Goal: Transaction & Acquisition: Subscribe to service/newsletter

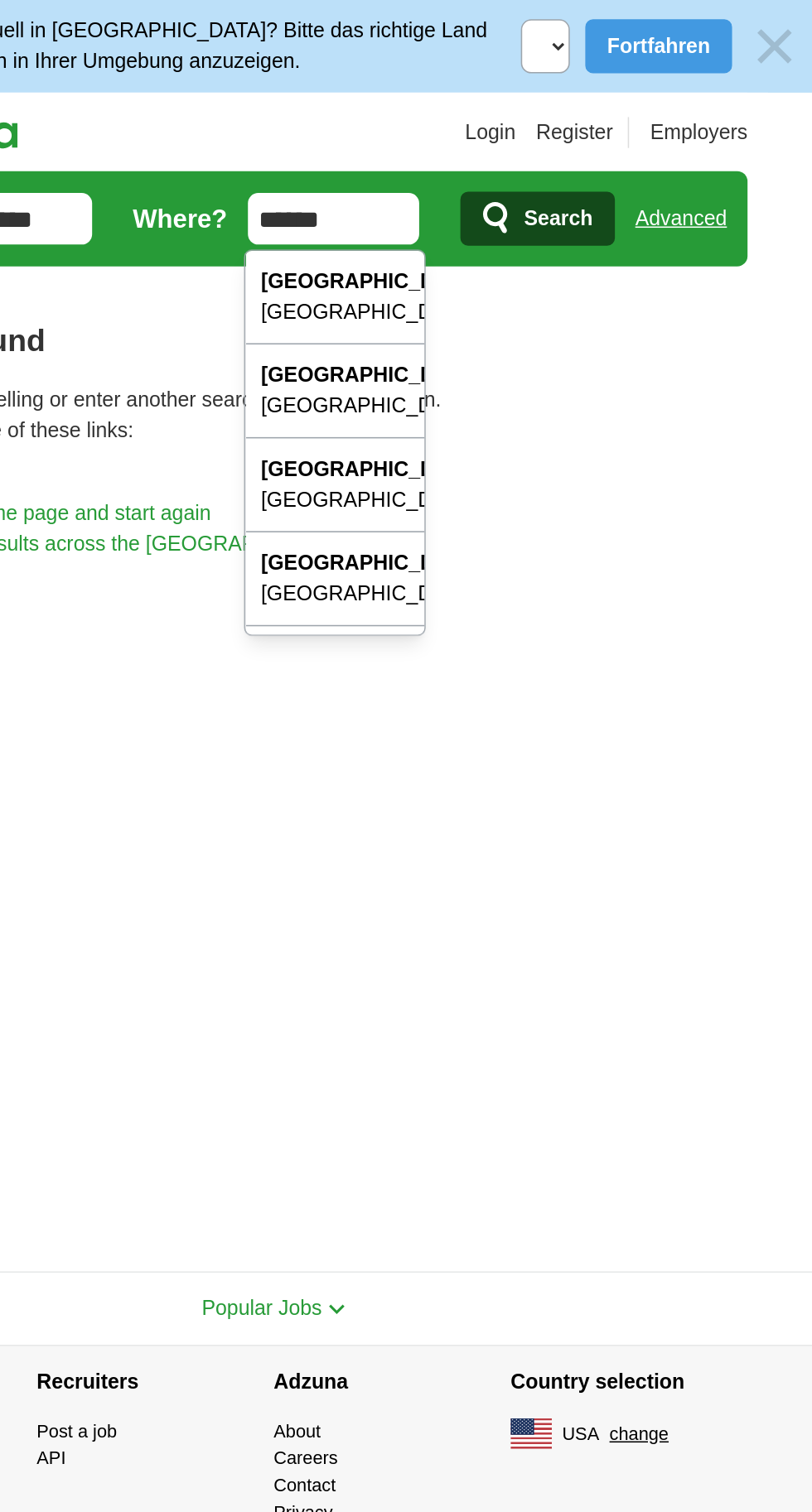
type input "******"
click at [577, 141] on span "Search" at bounding box center [588, 141] width 44 height 33
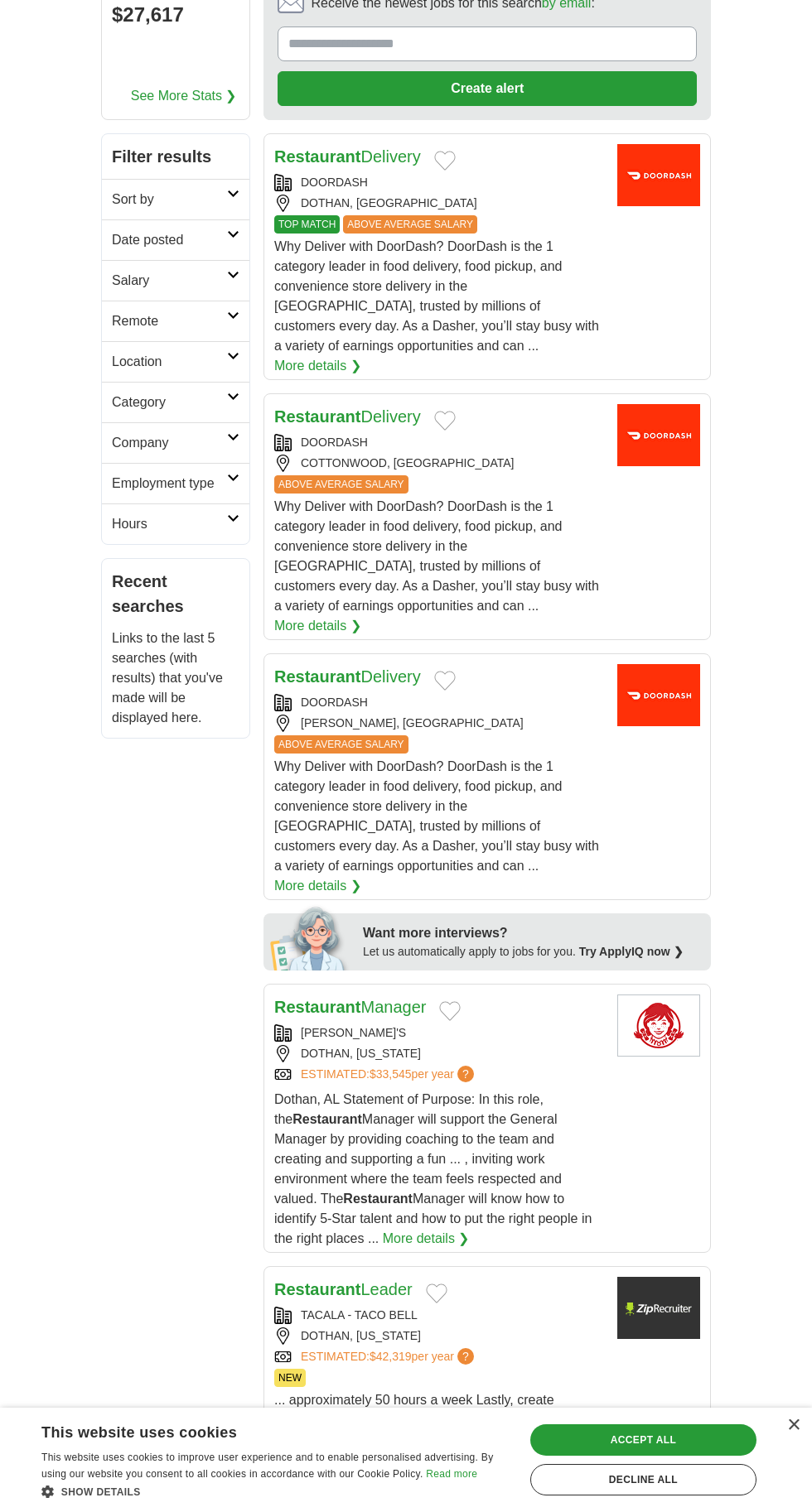
scroll to position [267, 0]
click at [233, 393] on icon at bounding box center [233, 397] width 13 height 8
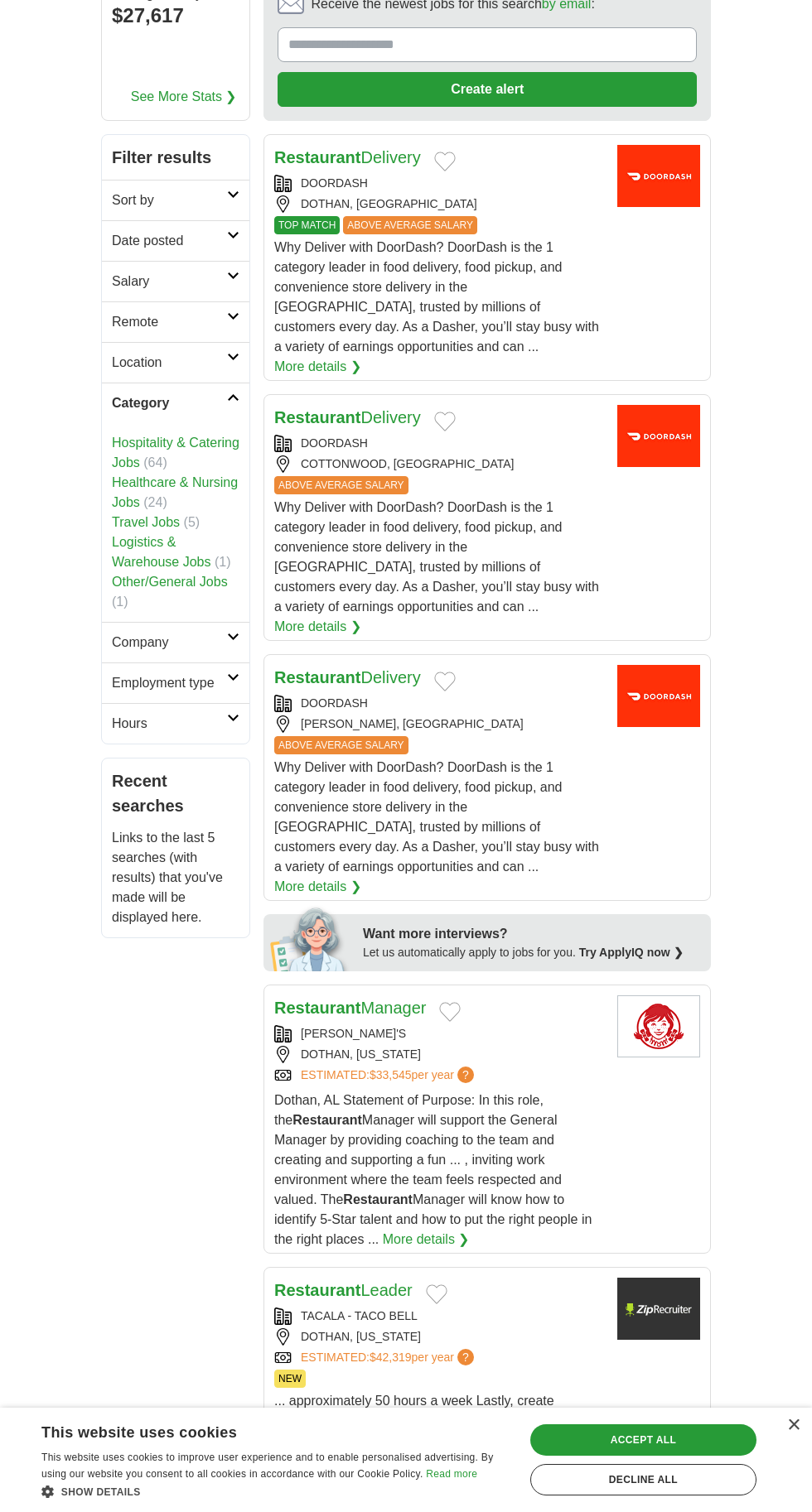
click at [208, 435] on link "Hospitality & Catering Jobs" at bounding box center [174, 452] width 127 height 33
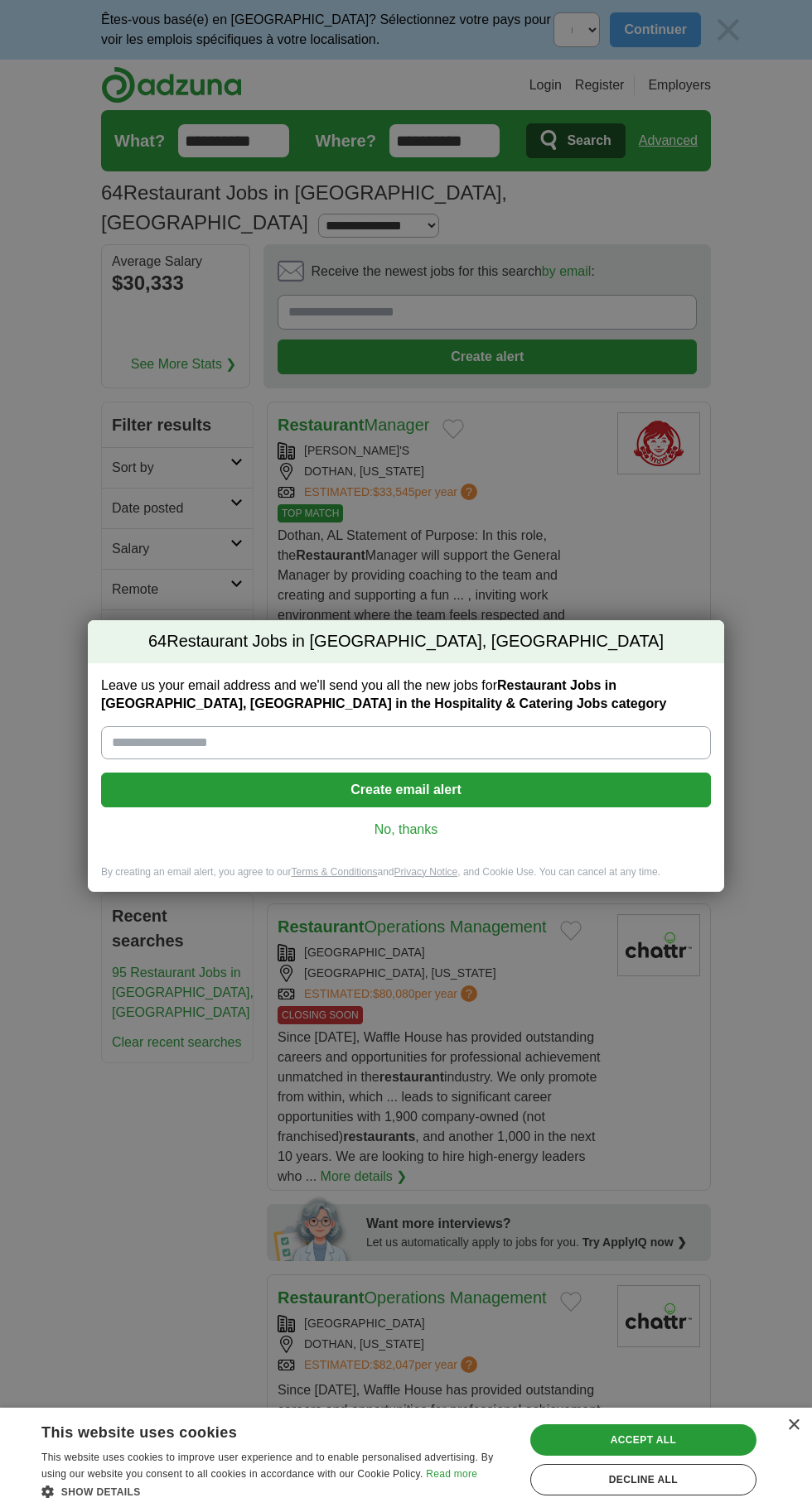
click at [636, 743] on input "Leave us your email address and we'll send you all the new jobs for Restaurant …" at bounding box center [406, 743] width 610 height 33
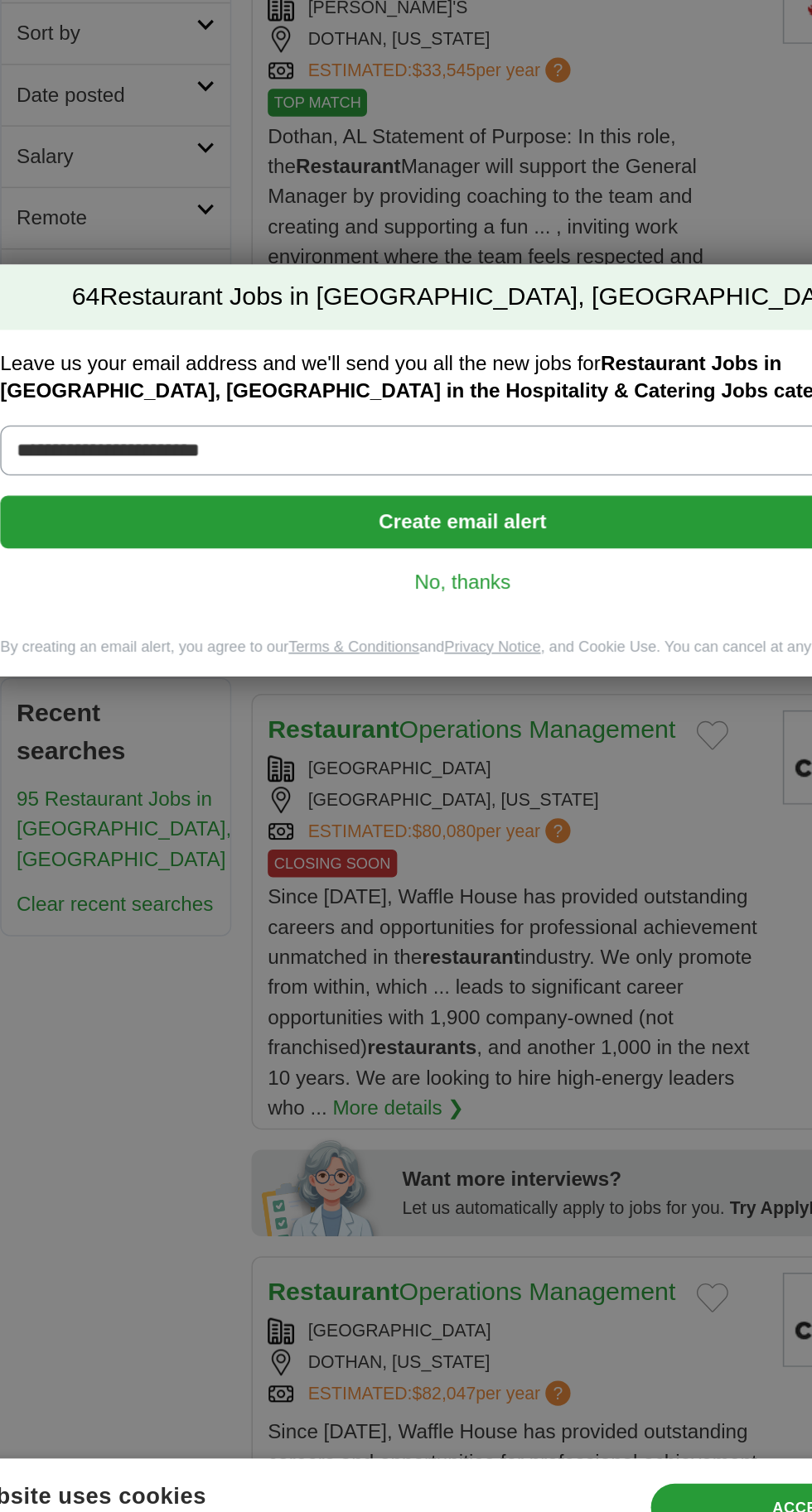
type input "**********"
click at [211, 792] on button "Create email alert" at bounding box center [406, 789] width 610 height 34
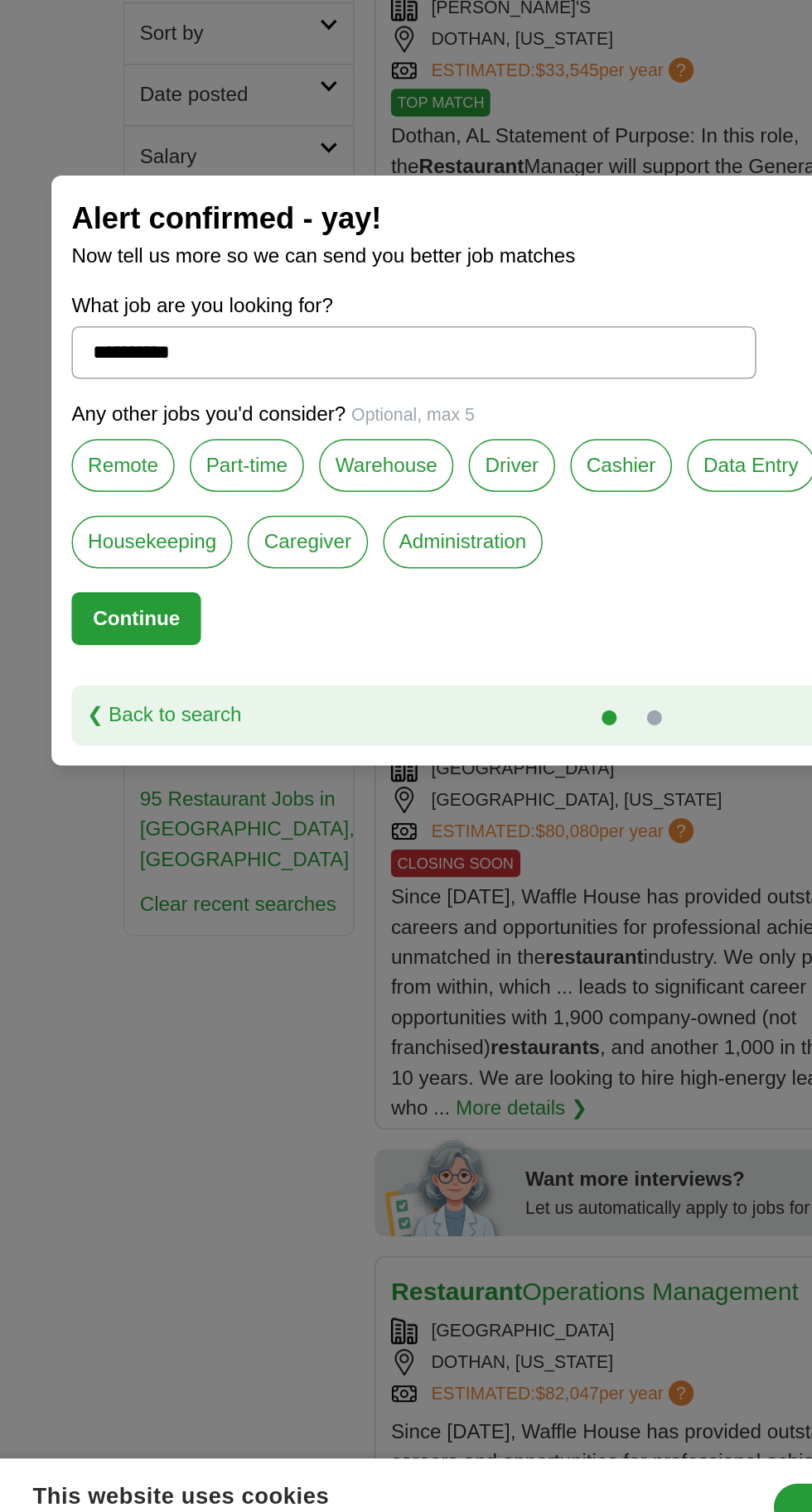
click at [127, 858] on button "Continue" at bounding box center [109, 853] width 86 height 34
select select "*"
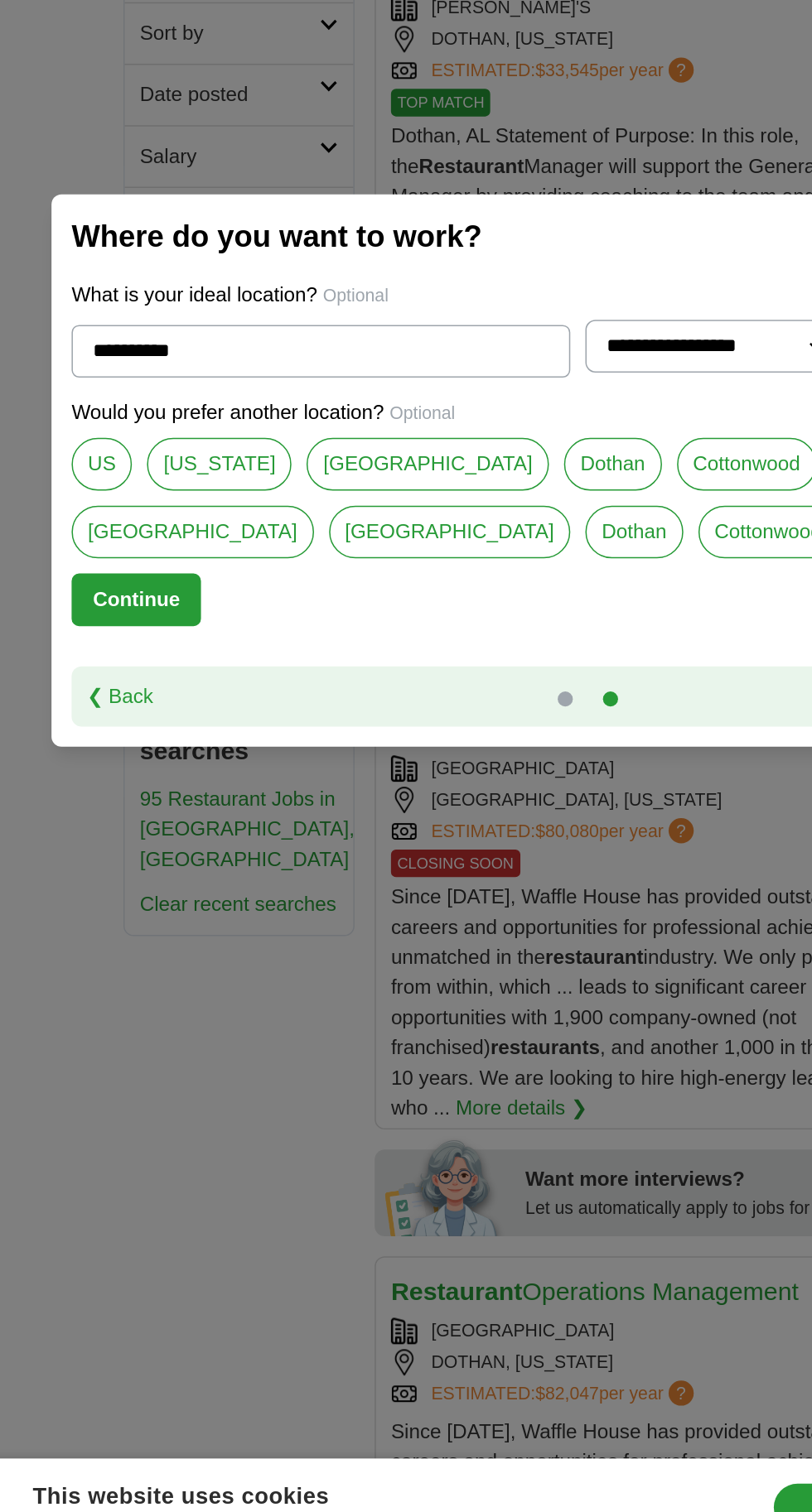
click at [114, 855] on button "Continue" at bounding box center [109, 840] width 86 height 34
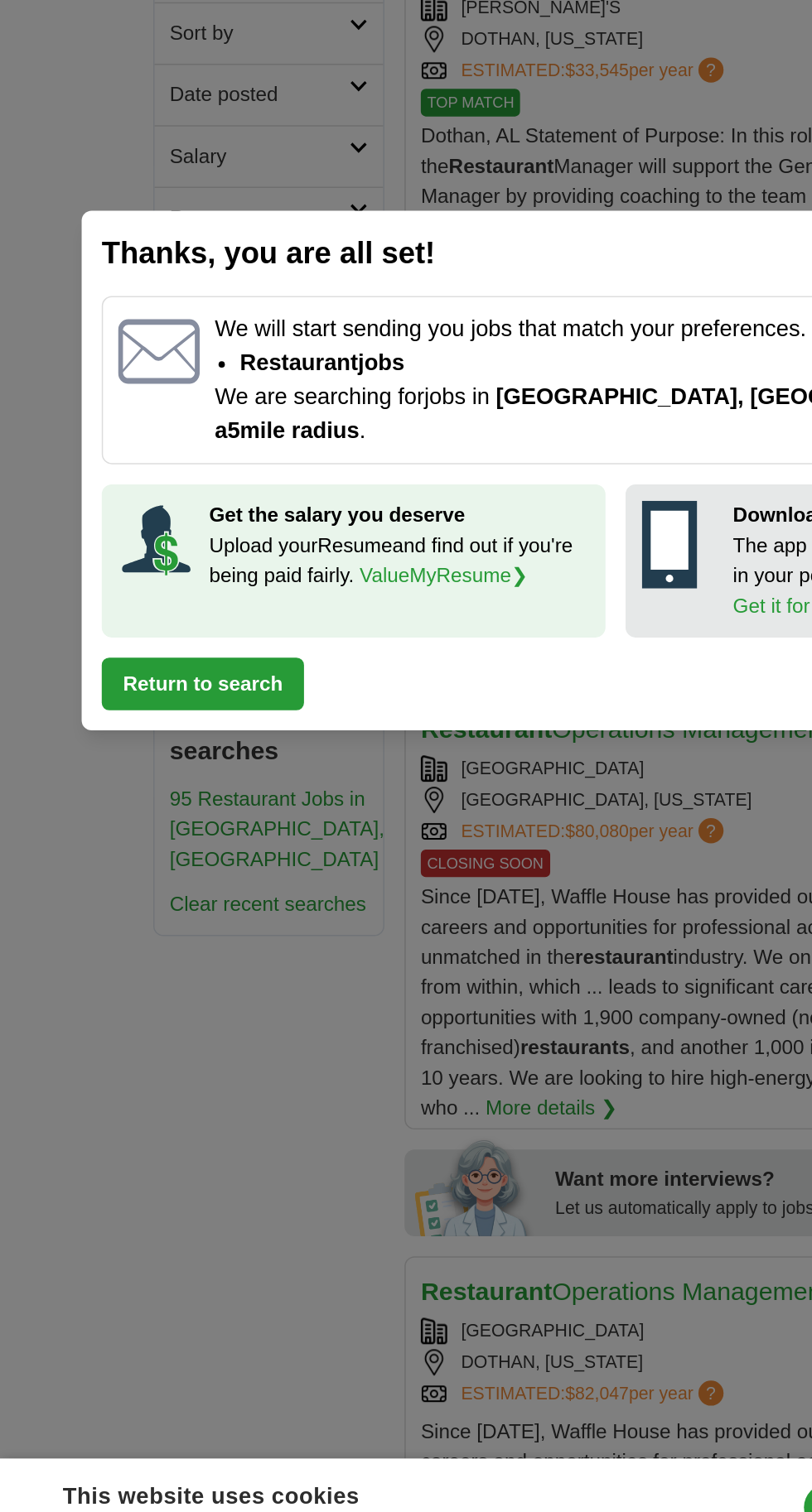
click at [169, 896] on button "Return to search" at bounding box center [133, 896] width 133 height 34
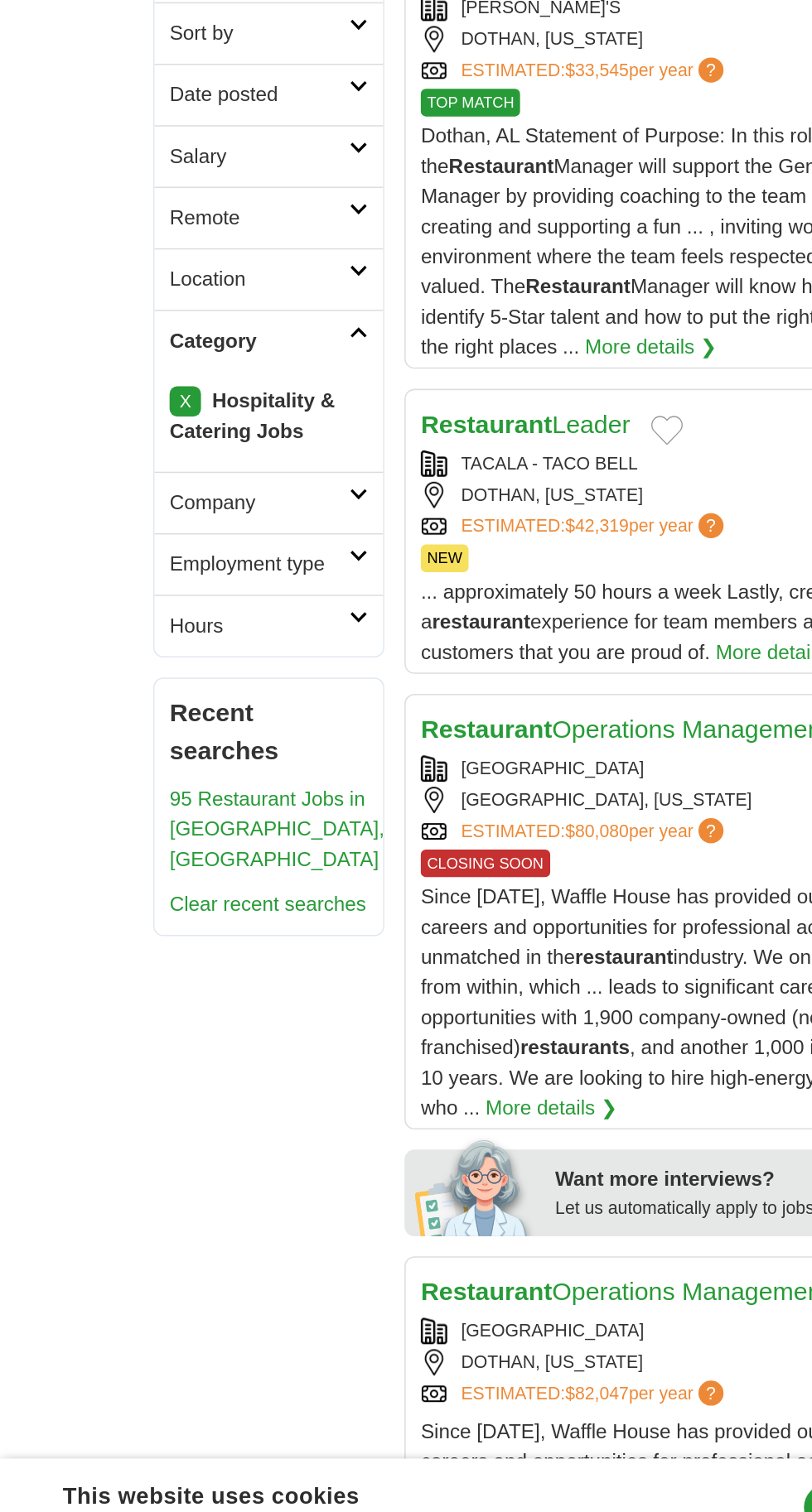
click at [232, 650] on link "Category" at bounding box center [176, 670] width 151 height 40
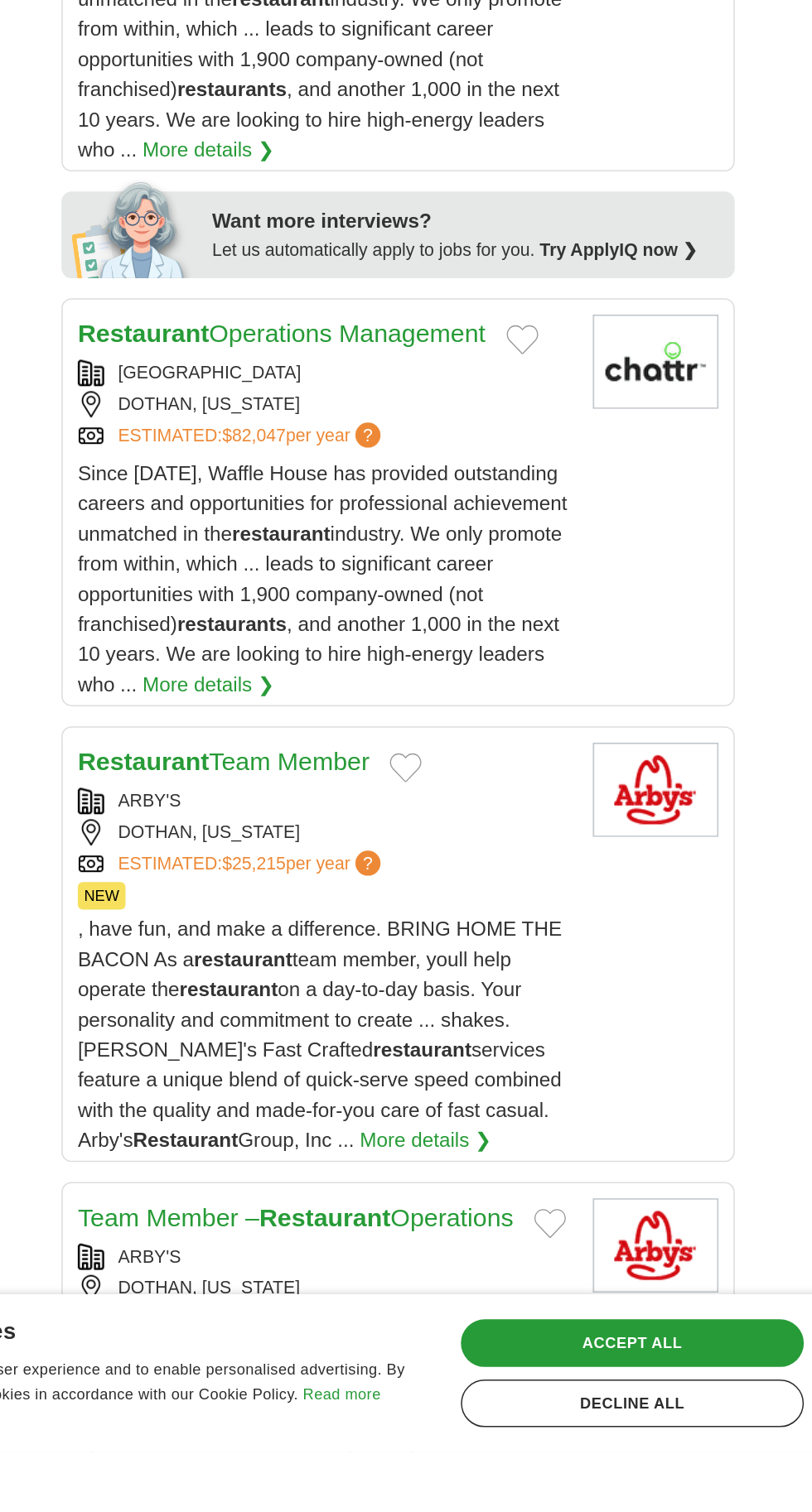
scroll to position [525, 0]
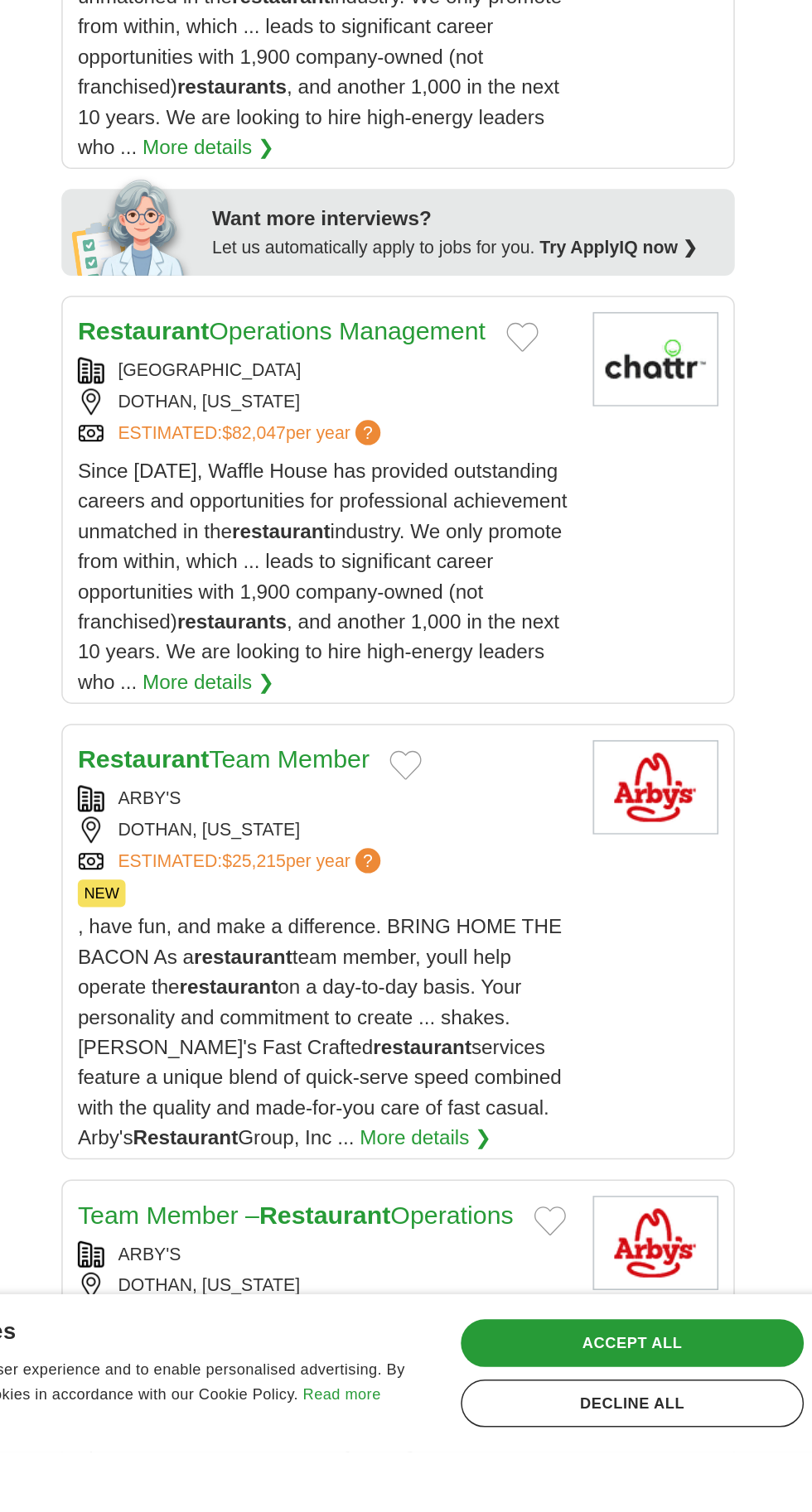
click at [605, 1098] on article "Restaurant Team Member ARBY'S DOTHAN, ALABAMA ESTIMATED: $25,215 per year ? NEW…" at bounding box center [489, 1175] width 444 height 288
